Goal: Find specific page/section: Find specific page/section

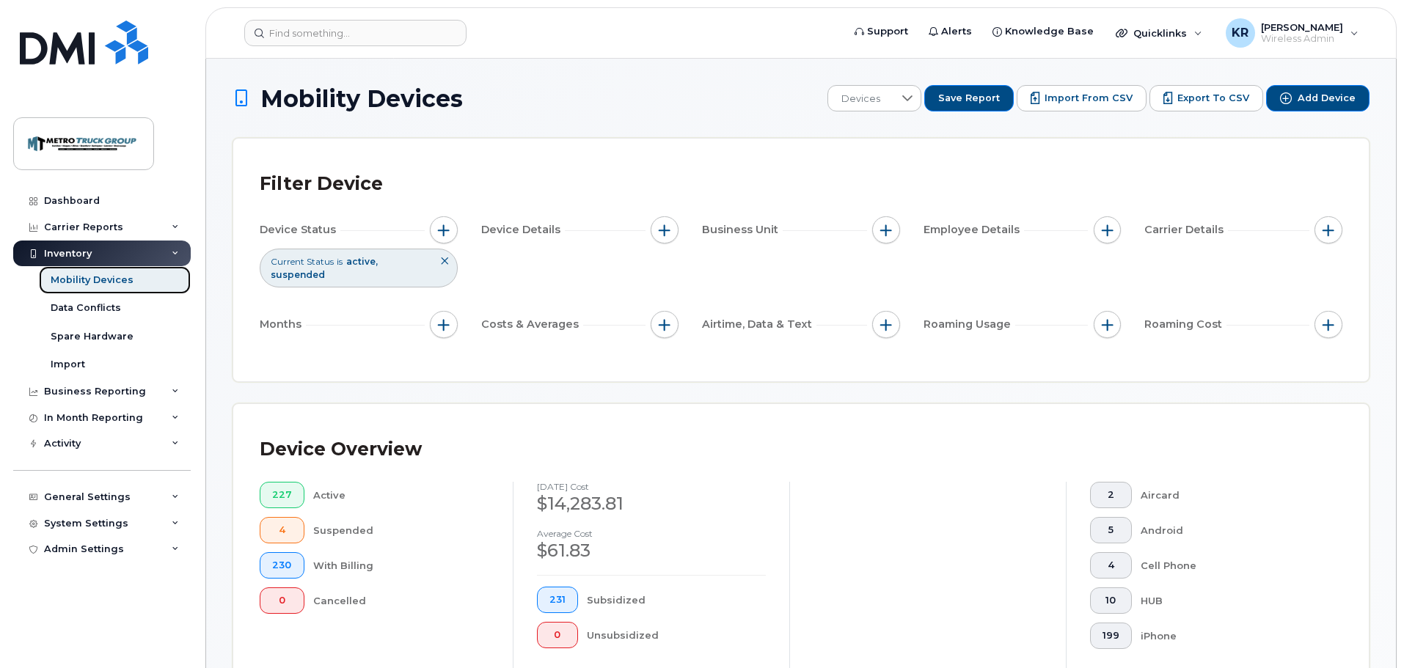
click at [81, 278] on div "Mobility Devices" at bounding box center [92, 280] width 83 height 13
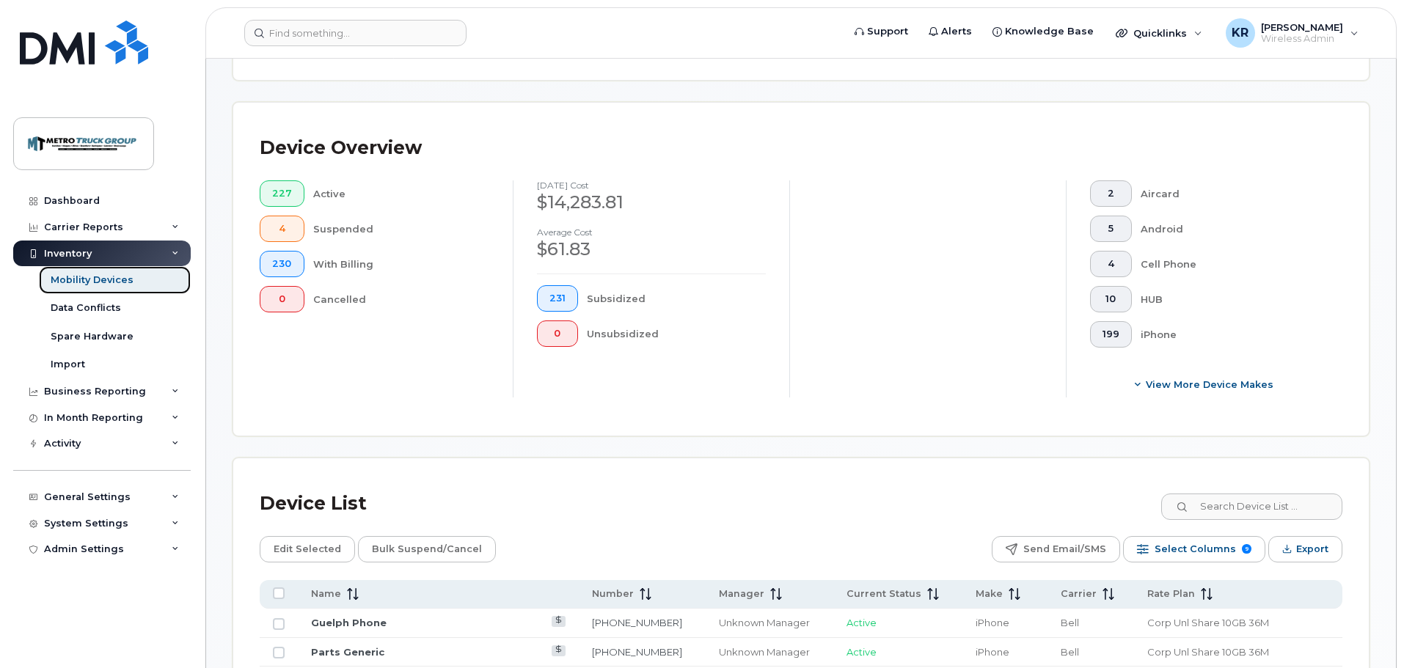
scroll to position [440, 0]
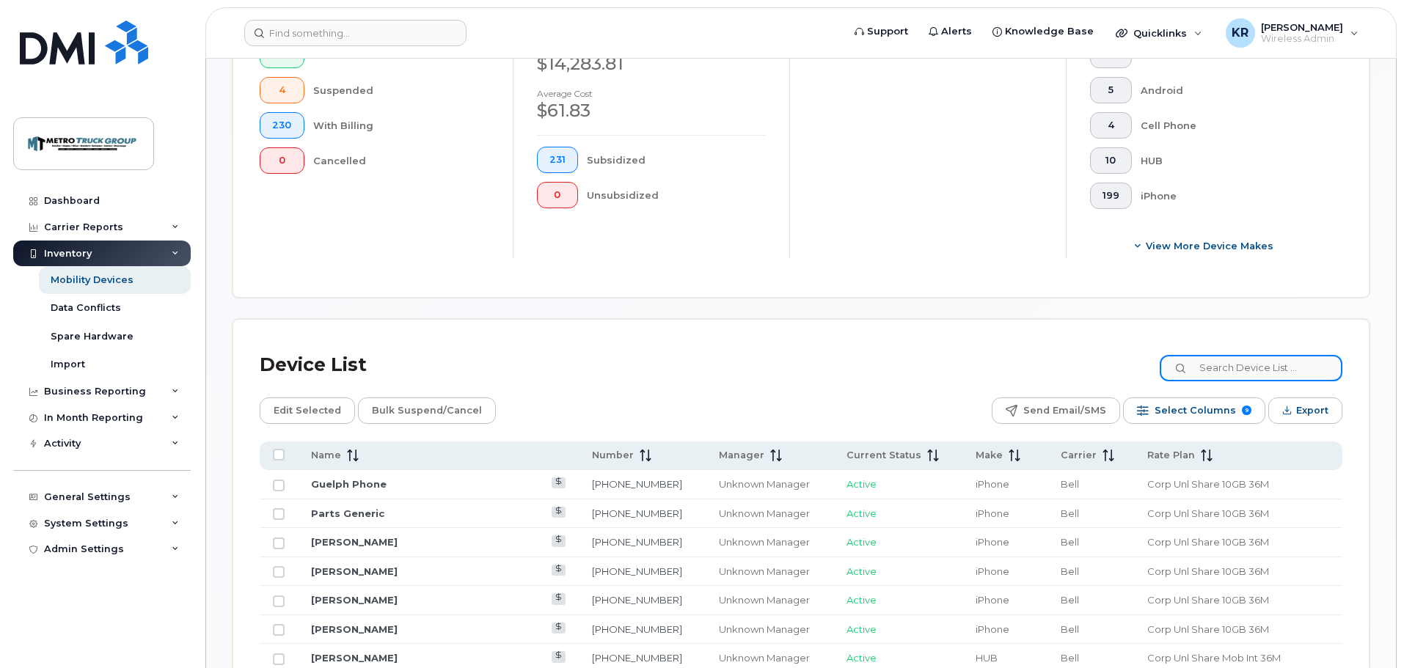
click at [1272, 355] on input at bounding box center [1251, 368] width 183 height 26
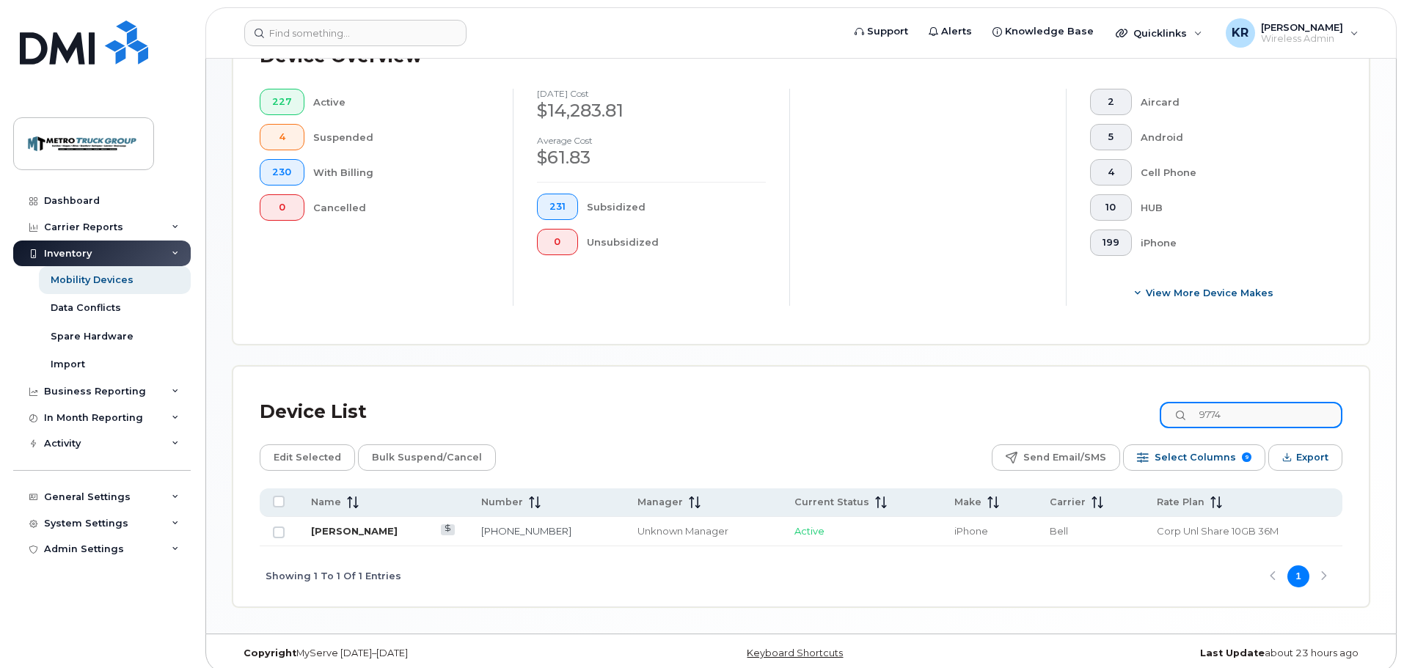
type input "9774"
click at [365, 525] on link "[PERSON_NAME]" at bounding box center [354, 531] width 87 height 12
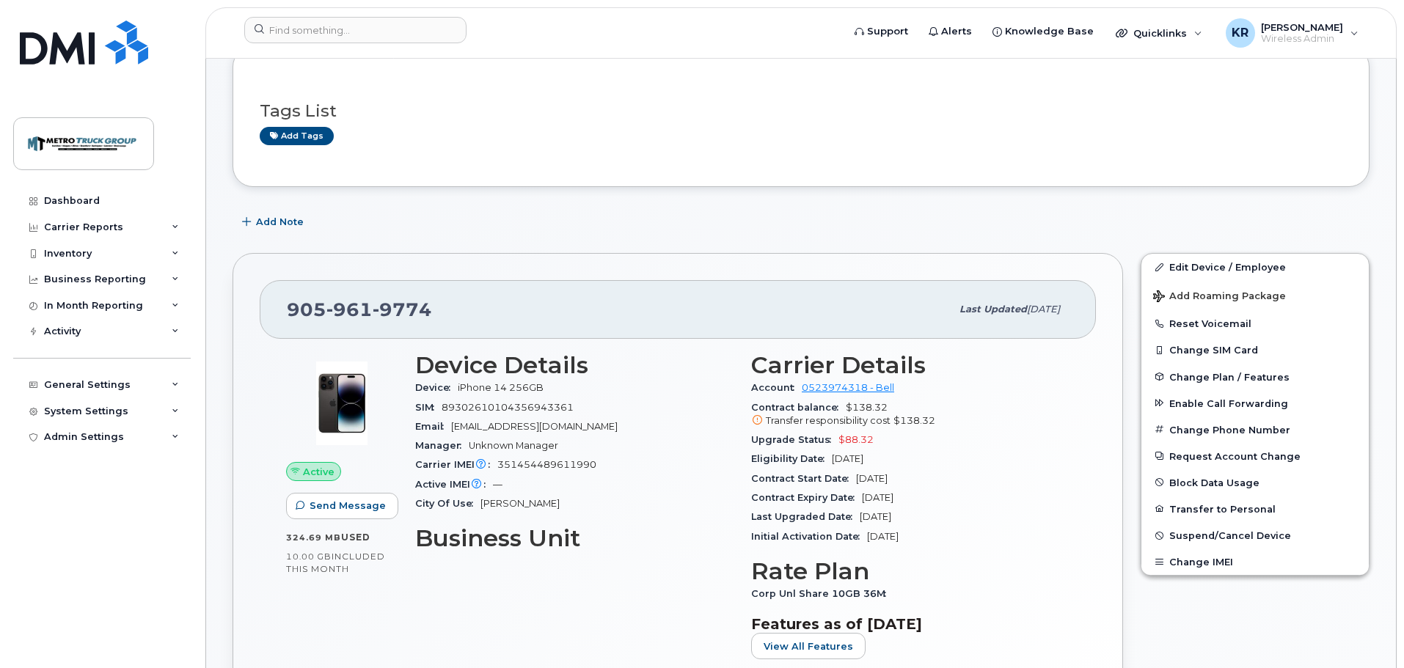
scroll to position [147, 0]
